Goal: Task Accomplishment & Management: Use online tool/utility

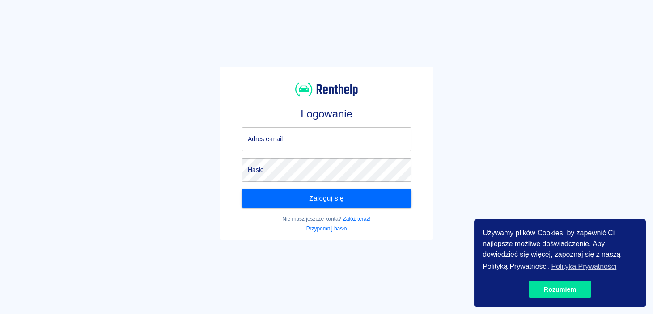
click at [330, 144] on input "Adres e-mail" at bounding box center [326, 139] width 170 height 24
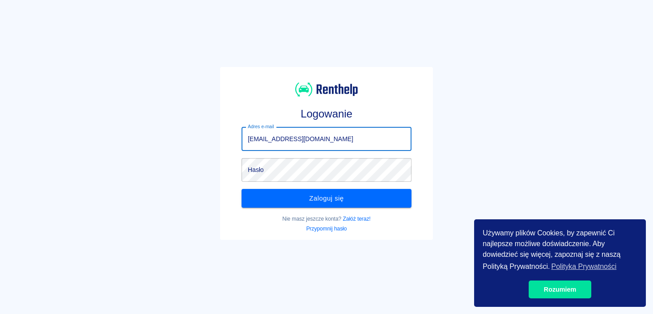
type input "[EMAIL_ADDRESS][DOMAIN_NAME]"
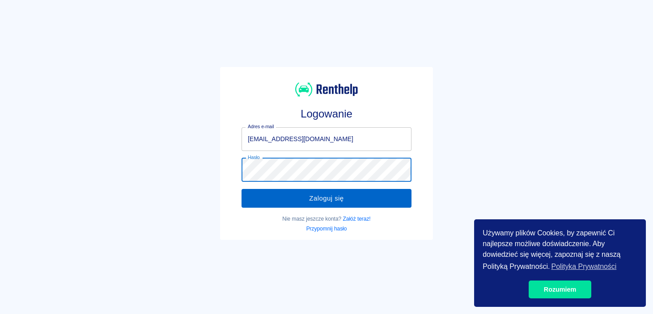
click at [345, 202] on button "Zaloguj się" at bounding box center [326, 198] width 170 height 19
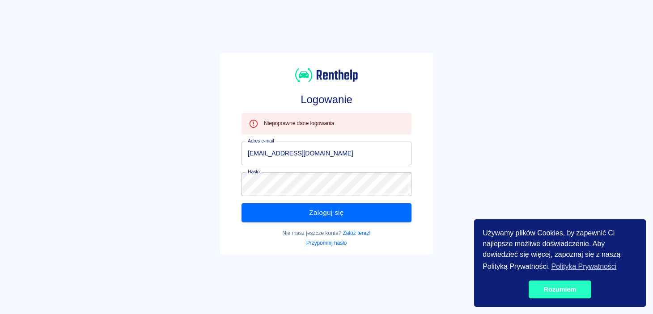
click at [576, 292] on link "Rozumiem" at bounding box center [559, 290] width 63 height 18
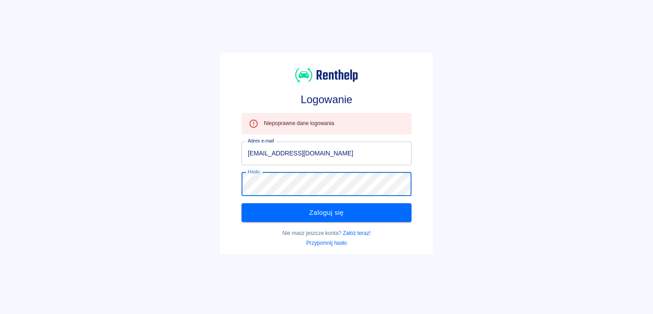
click at [238, 183] on div "Hasło Hasło" at bounding box center [322, 180] width 177 height 31
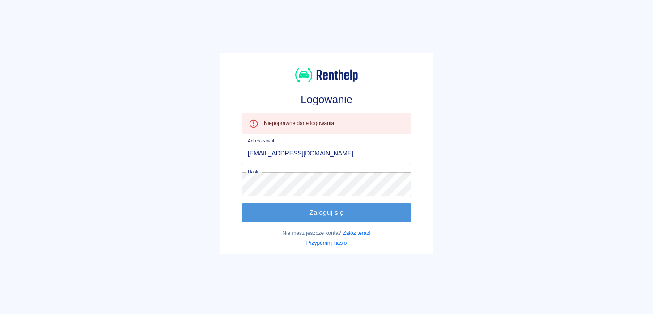
click at [324, 214] on button "Zaloguj się" at bounding box center [326, 212] width 170 height 19
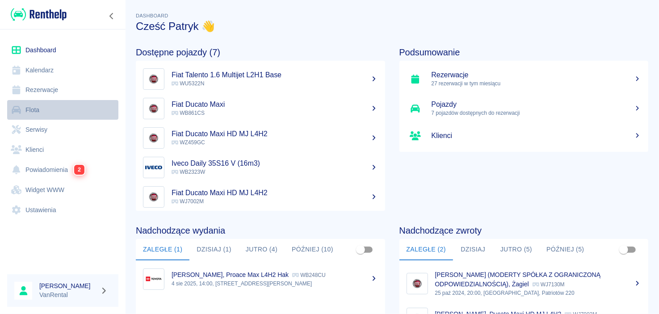
click at [44, 109] on link "Flota" at bounding box center [62, 110] width 111 height 20
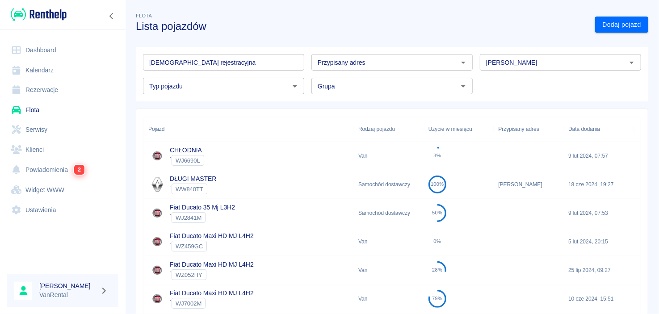
click at [48, 143] on link "Klienci" at bounding box center [62, 150] width 111 height 20
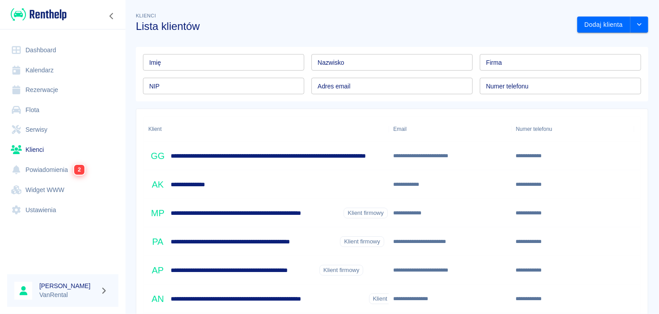
click at [57, 192] on link "Widget WWW" at bounding box center [62, 190] width 111 height 20
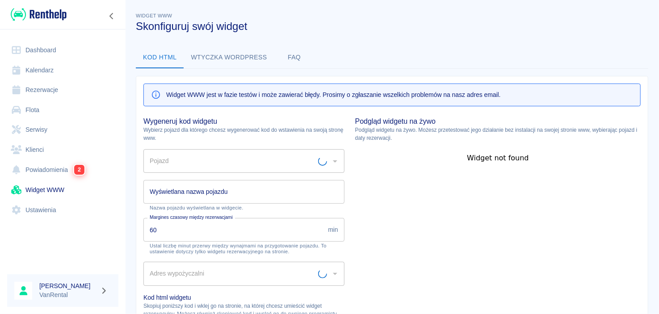
type input "[STREET_ADDRESS][PERSON_NAME]"
type input "CHŁODNIA - WJ6690L"
type input "CHŁODNIA"
type textarea "<script type="module" src="[URL][DOMAIN_NAME]"></script> <link rel="stylesheet"…"
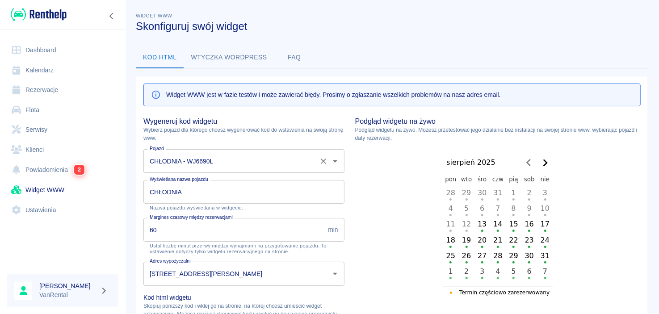
click at [248, 164] on input "CHŁODNIA - WJ6690L" at bounding box center [232, 161] width 168 height 16
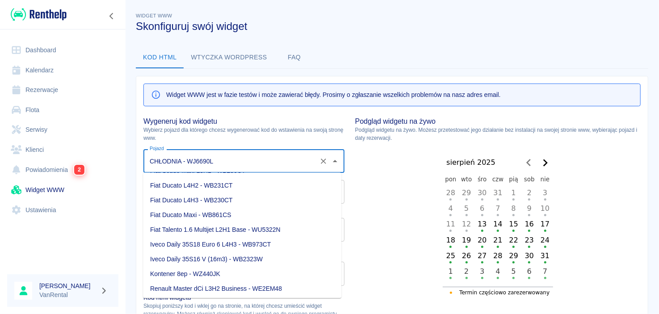
scroll to position [176, 0]
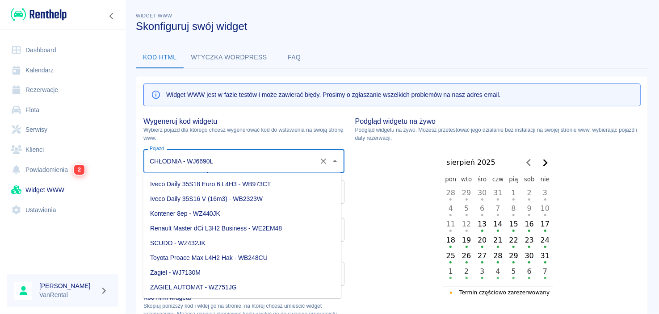
click at [217, 230] on li "Renault Master dCi L3H2 Business - WE2EM48" at bounding box center [242, 228] width 198 height 15
type input "Renault Master dCi L3H2 Business - WE2EM48"
type input "Renault Master dCi L3H2 Business"
type textarea "<script type="module" src="[URL][DOMAIN_NAME]"></script> <link rel="stylesheet"…"
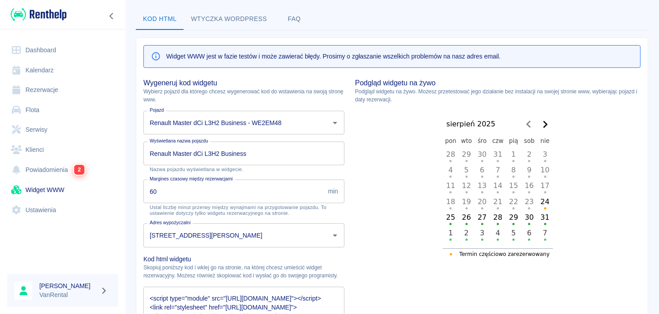
scroll to position [0, 0]
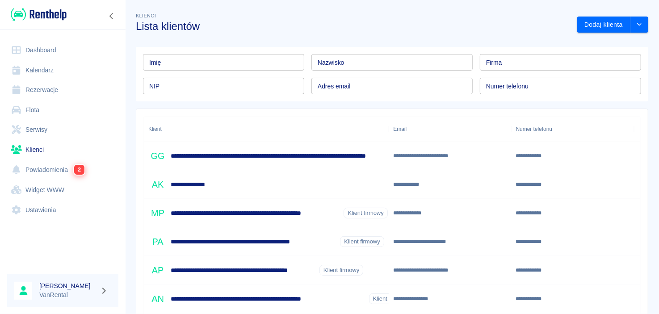
click at [652, 314] on html "**********" at bounding box center [329, 157] width 659 height 314
